Goal: Task Accomplishment & Management: Complete application form

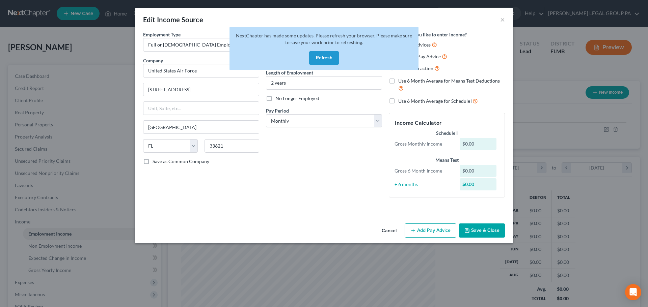
select select "0"
select select "9"
select select "0"
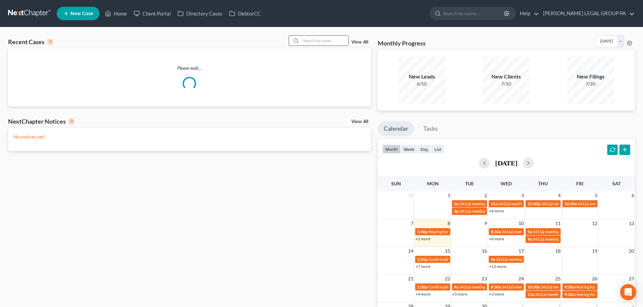
click at [318, 39] on input "search" at bounding box center [324, 41] width 47 height 10
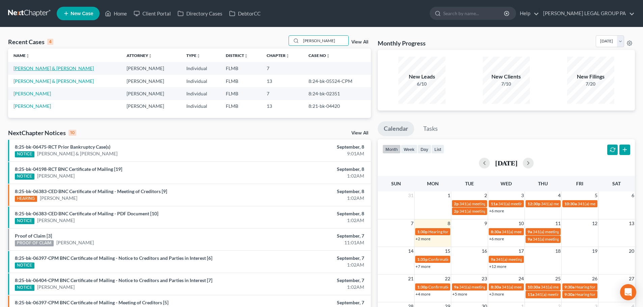
type input "moore"
click at [32, 66] on link "[PERSON_NAME] & [PERSON_NAME]" at bounding box center [53, 68] width 80 height 6
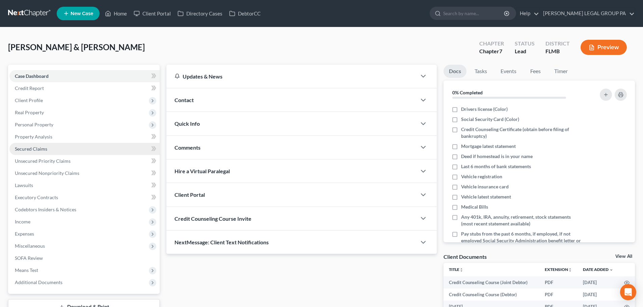
click at [39, 148] on span "Secured Claims" at bounding box center [31, 149] width 32 height 6
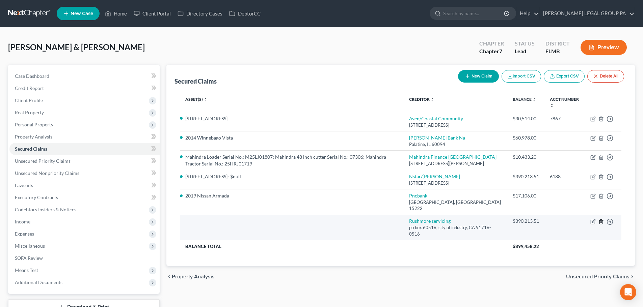
click at [599, 222] on icon "button" at bounding box center [600, 222] width 3 height 4
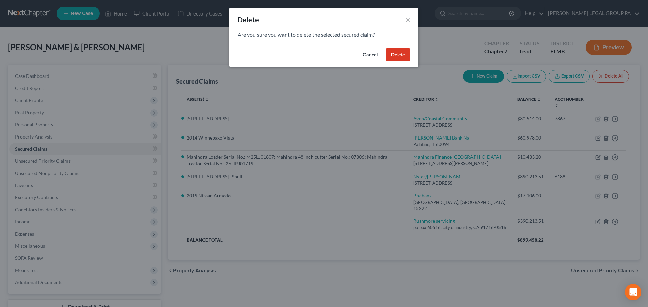
click at [399, 59] on button "Delete" at bounding box center [398, 54] width 25 height 13
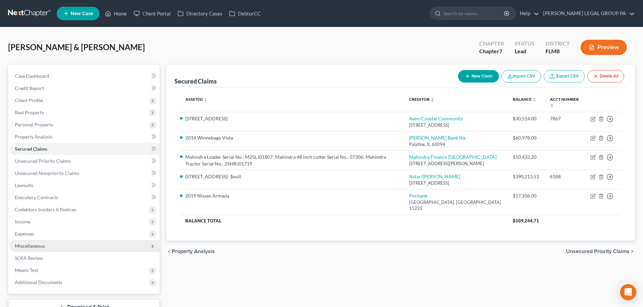
click at [36, 246] on span "Miscellaneous" at bounding box center [30, 246] width 30 height 6
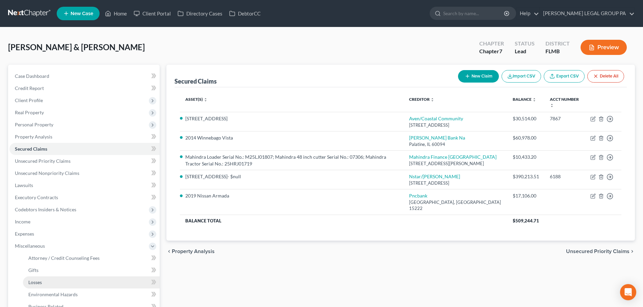
click at [45, 282] on link "Losses" at bounding box center [91, 283] width 137 height 12
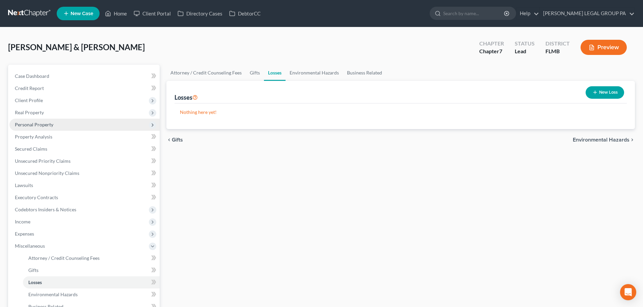
click at [39, 126] on span "Personal Property" at bounding box center [34, 125] width 38 height 6
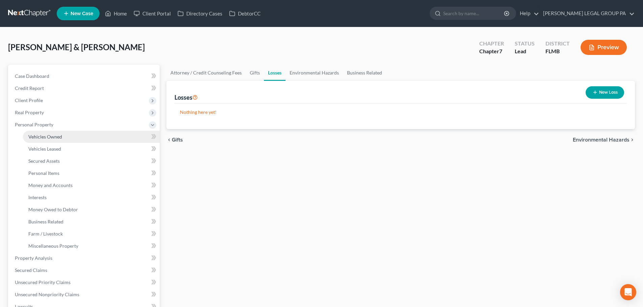
click at [43, 137] on span "Vehicles Owned" at bounding box center [45, 137] width 34 height 6
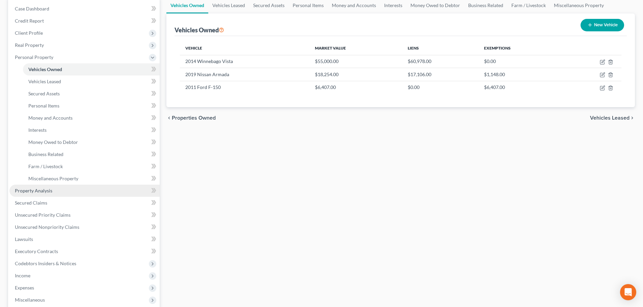
click at [56, 192] on link "Property Analysis" at bounding box center [84, 191] width 150 height 12
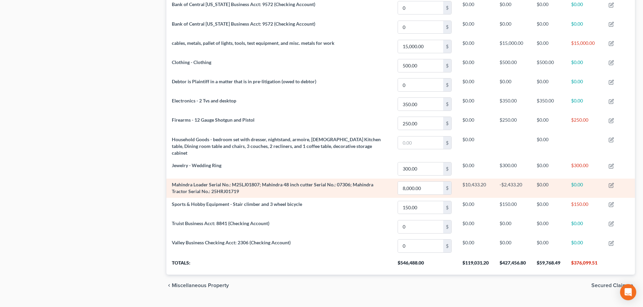
scroll to position [361, 0]
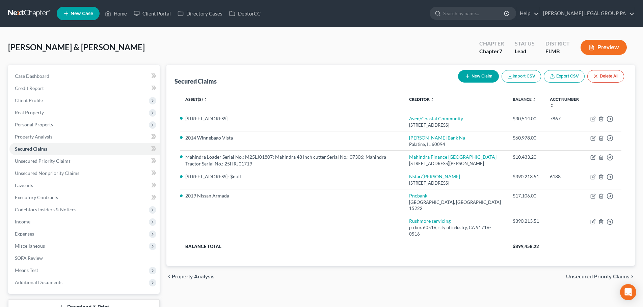
click at [28, 11] on link at bounding box center [29, 13] width 43 height 12
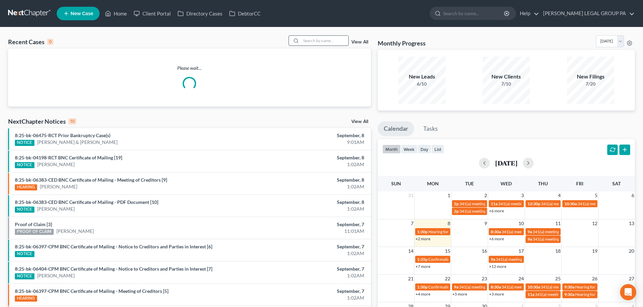
click at [336, 43] on input "search" at bounding box center [324, 41] width 47 height 10
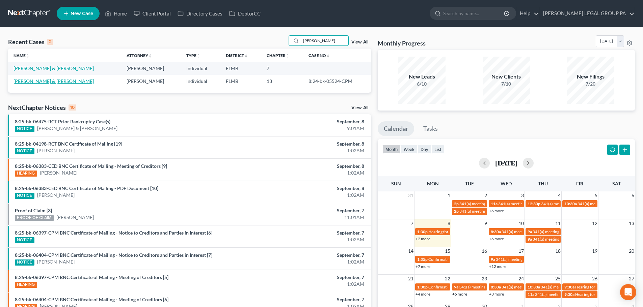
type input "roy moore"
click at [79, 80] on link "[PERSON_NAME] & [PERSON_NAME]" at bounding box center [53, 81] width 80 height 6
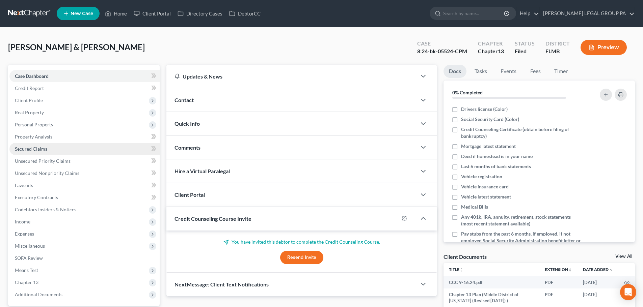
click at [28, 150] on span "Secured Claims" at bounding box center [31, 149] width 32 height 6
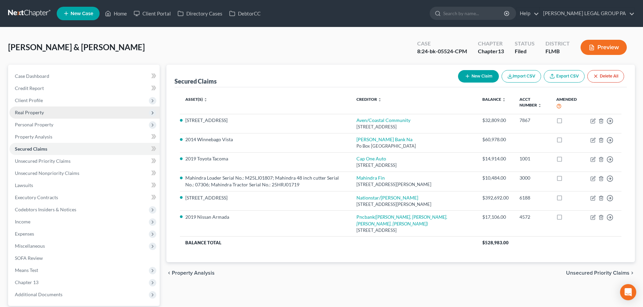
click at [43, 111] on span "Real Property" at bounding box center [29, 113] width 29 height 6
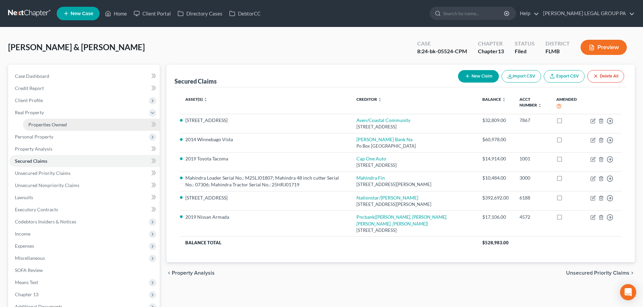
click at [51, 122] on span "Properties Owned" at bounding box center [47, 125] width 38 height 6
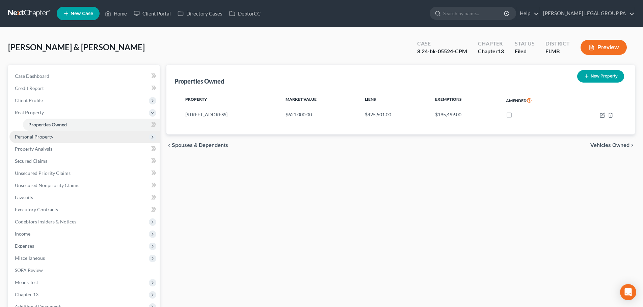
click at [49, 131] on span "Personal Property" at bounding box center [84, 137] width 150 height 12
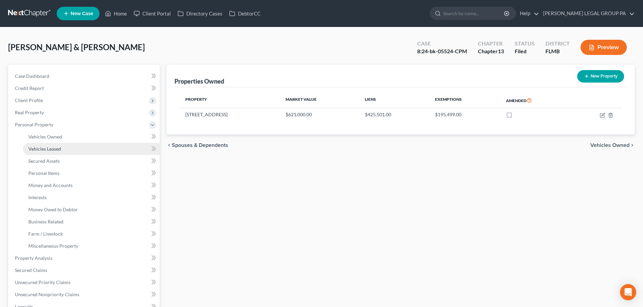
click at [45, 147] on span "Vehicles Leased" at bounding box center [44, 149] width 33 height 6
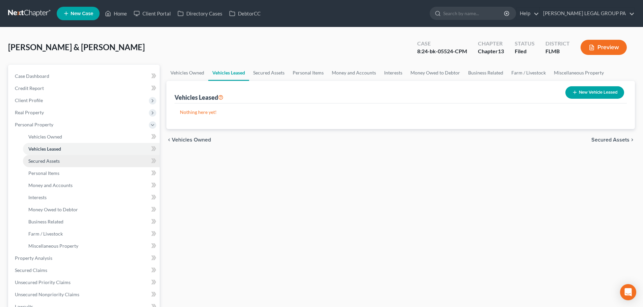
click at [55, 161] on span "Secured Assets" at bounding box center [43, 161] width 31 height 6
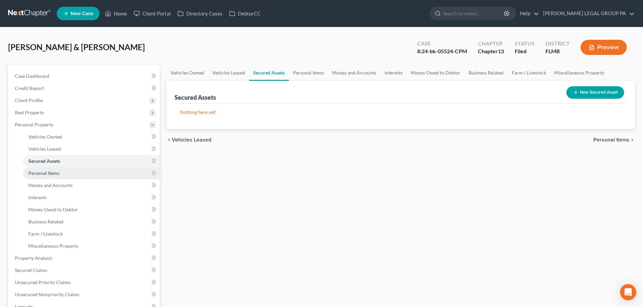
click at [61, 174] on link "Personal Items" at bounding box center [91, 173] width 137 height 12
